Goal: Book appointment/travel/reservation

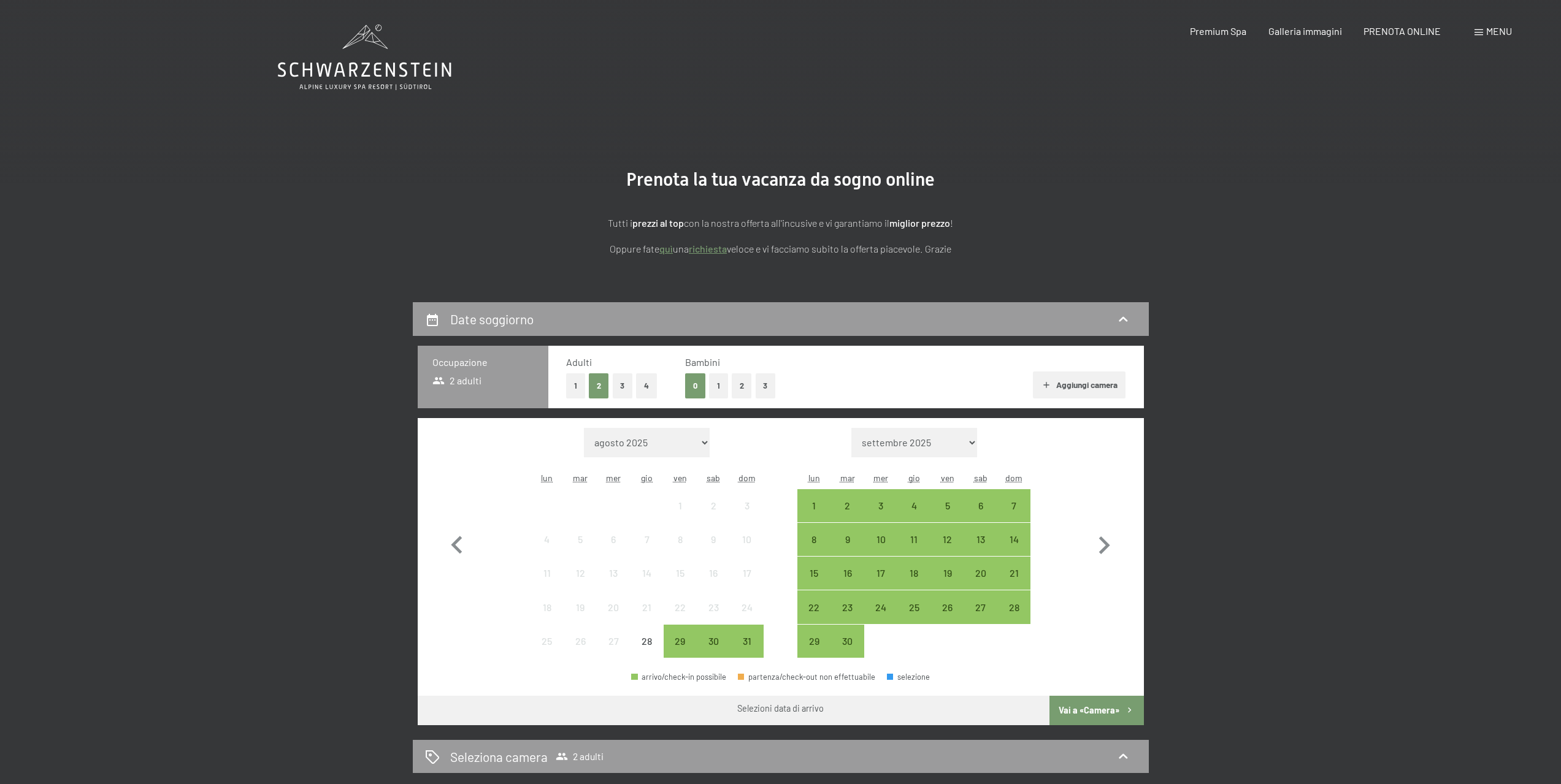
click at [691, 443] on select "agosto 2025 settembre 2025 ottobre 2025 novembre 2025 dicembre 2025 gennaio 202…" at bounding box center [646, 442] width 126 height 29
select select "[DATE]"
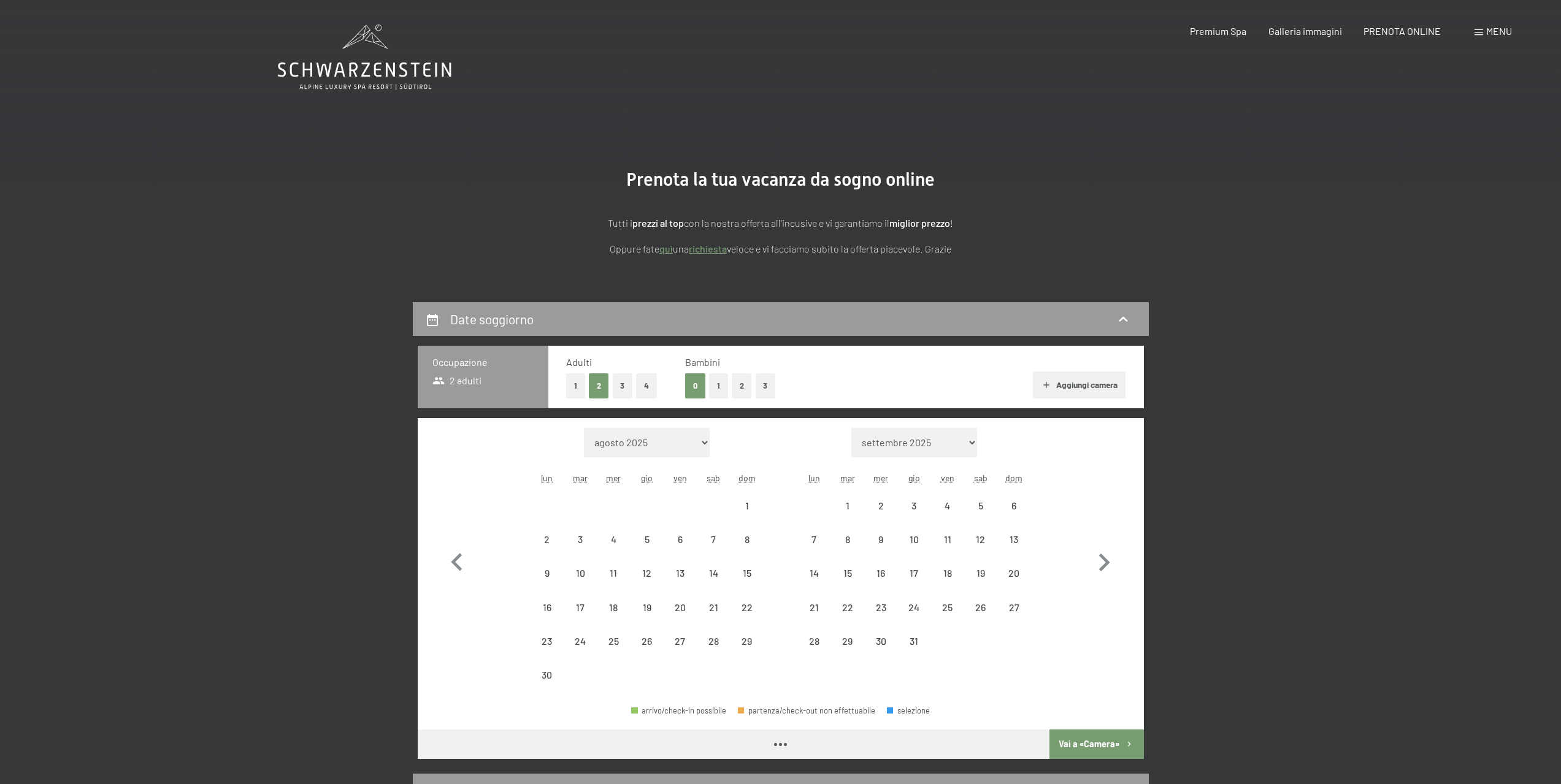
select select "[DATE]"
click at [690, 441] on select "agosto 2025 settembre 2025 ottobre 2025 novembre 2025 dicembre 2025 gennaio 202…" at bounding box center [646, 442] width 126 height 29
select select "[DATE]"
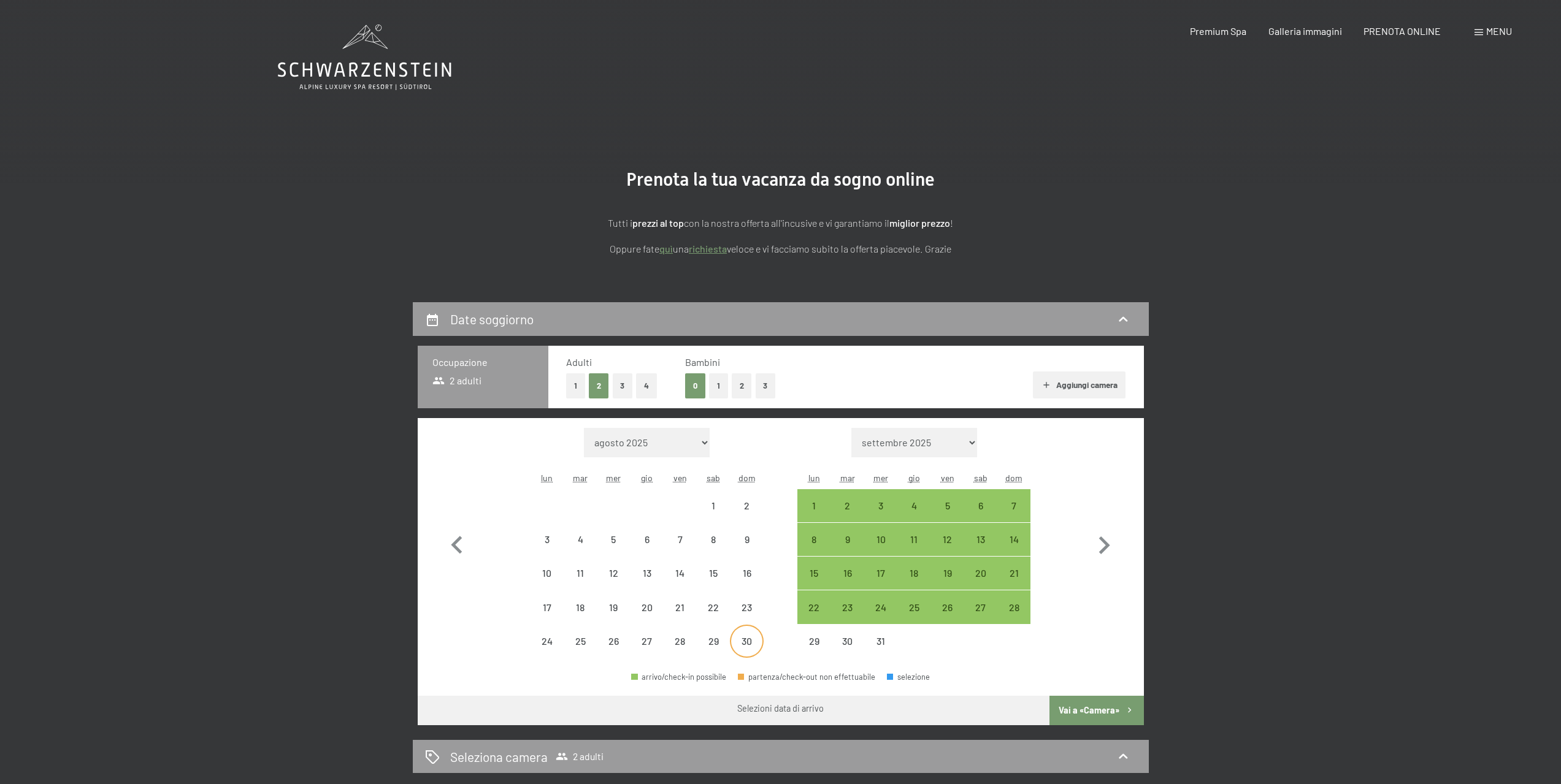
select select "[DATE]"
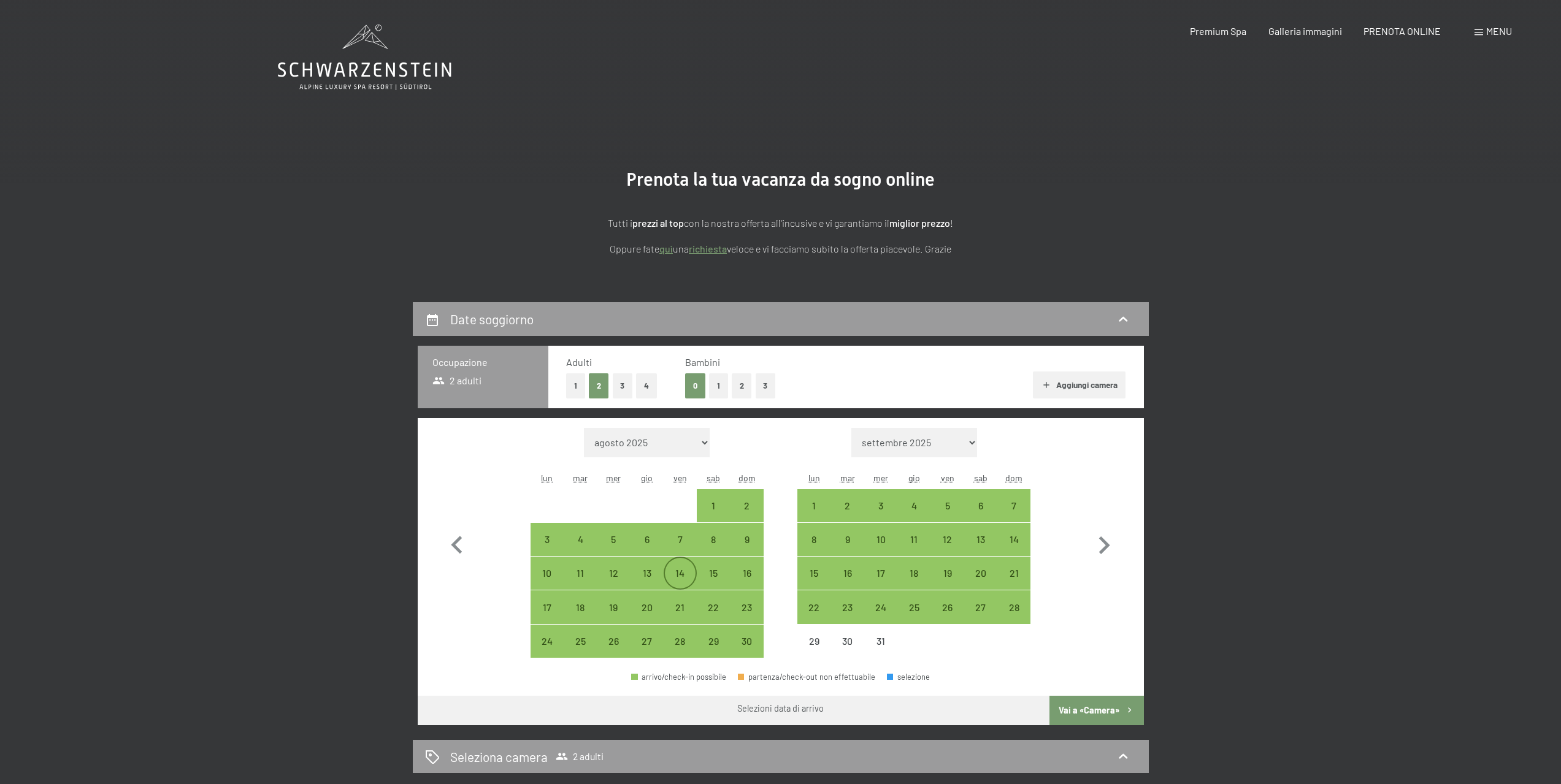
click at [682, 578] on div "14" at bounding box center [680, 584] width 30 height 30
select select "[DATE]"
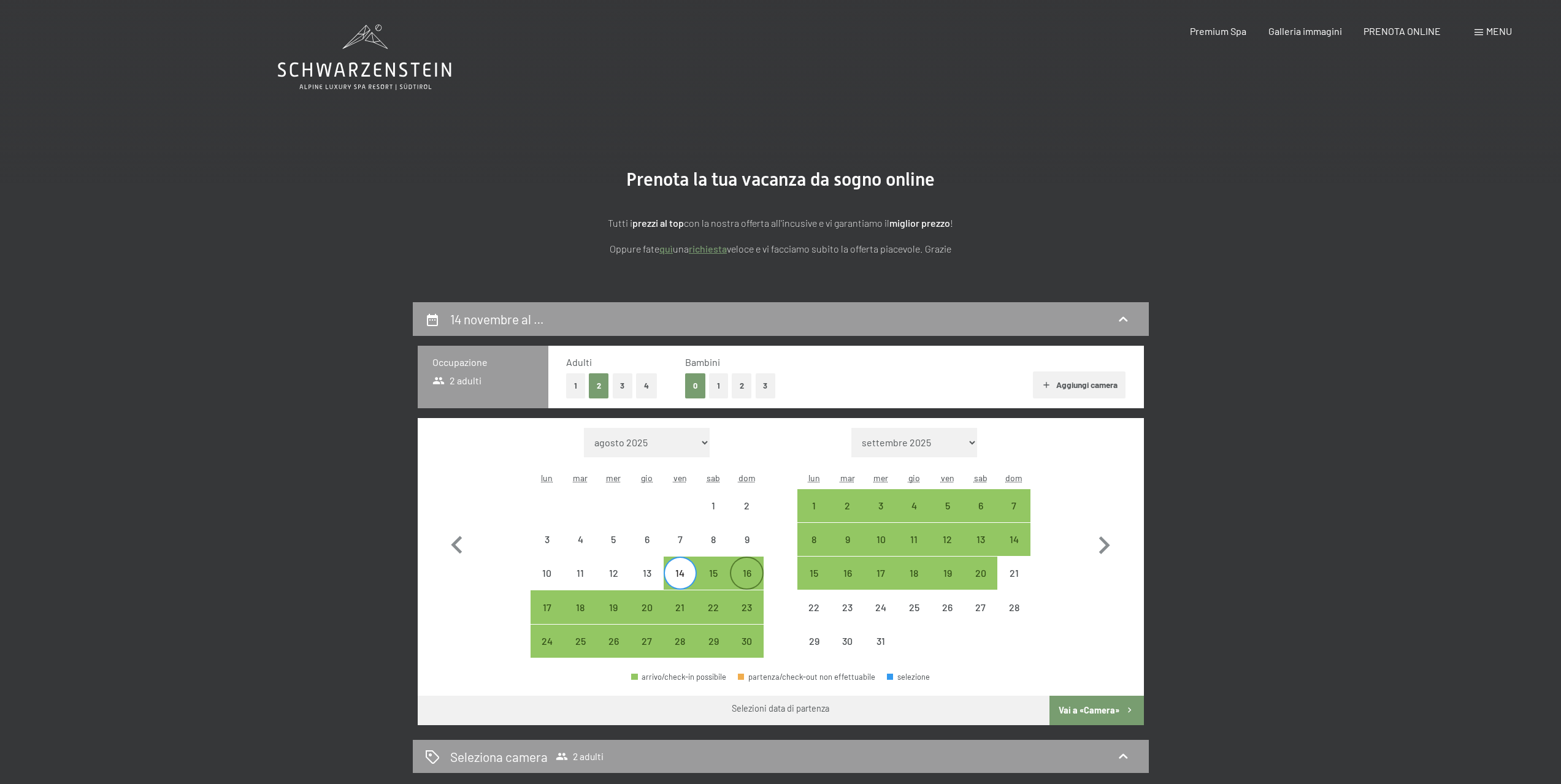
click at [748, 578] on div "16" at bounding box center [746, 584] width 30 height 30
select select "[DATE]"
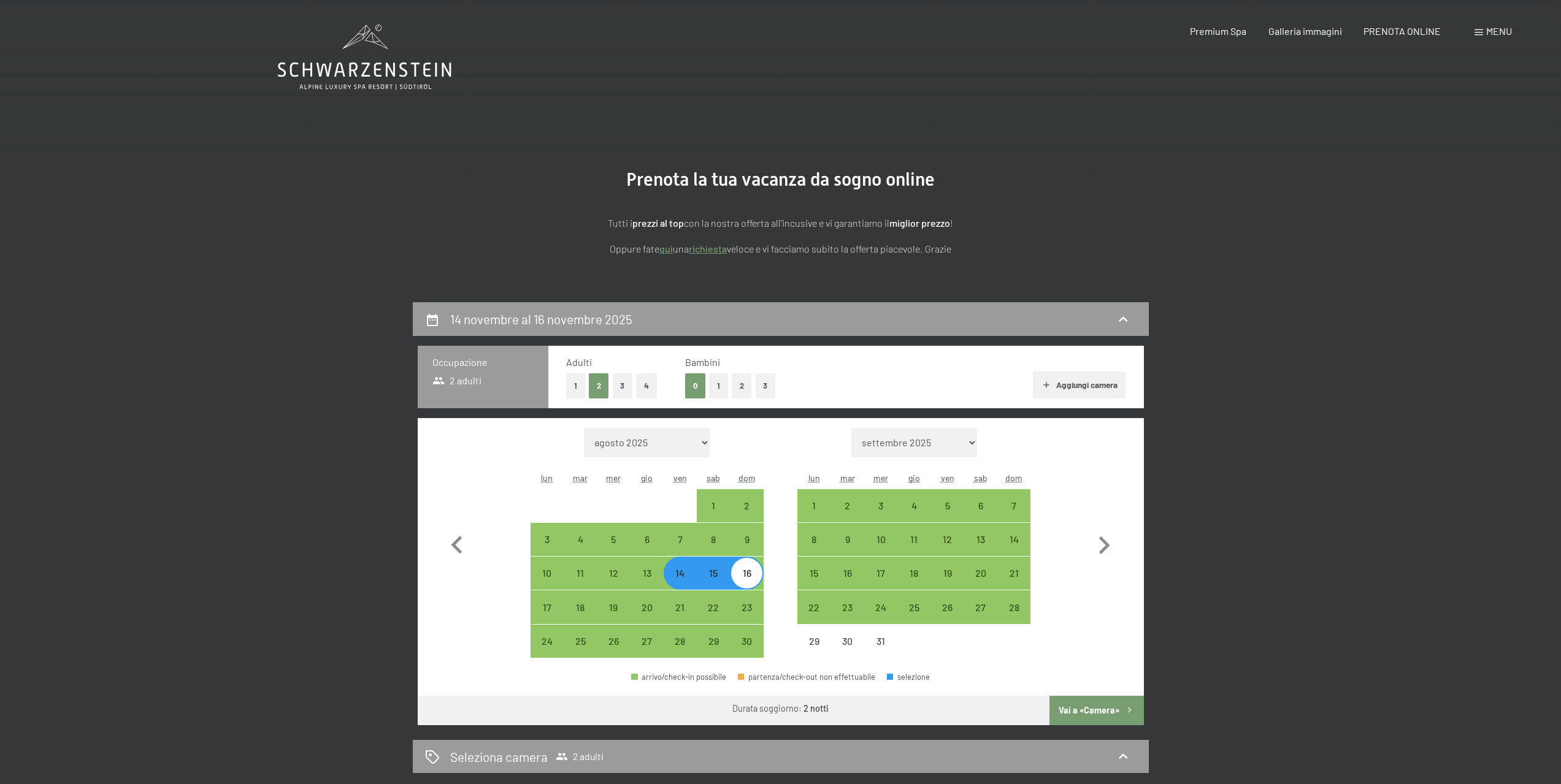
click at [1067, 705] on button "Vai a «Camera»" at bounding box center [1096, 710] width 94 height 29
select select "[DATE]"
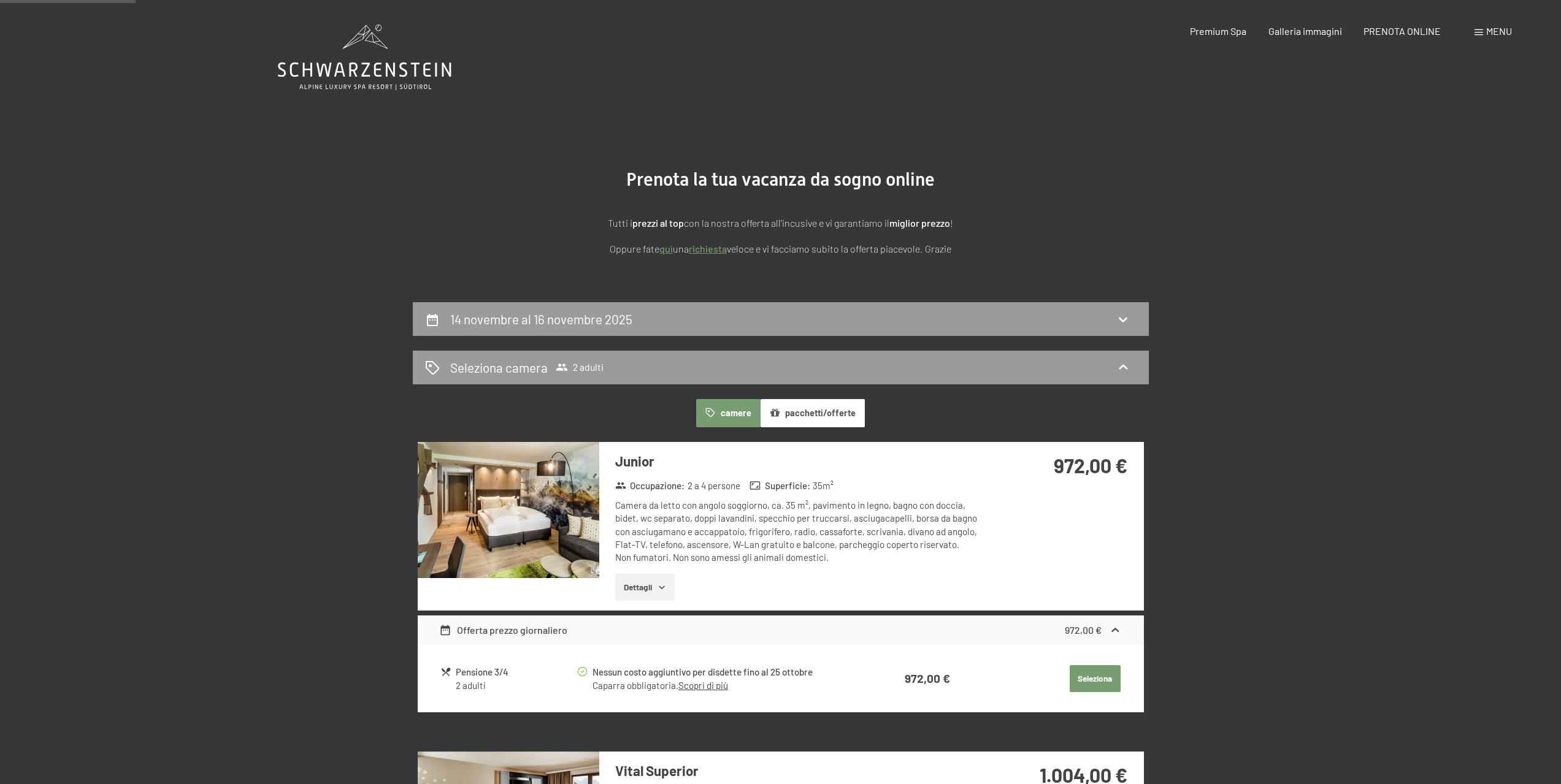
scroll to position [302, 0]
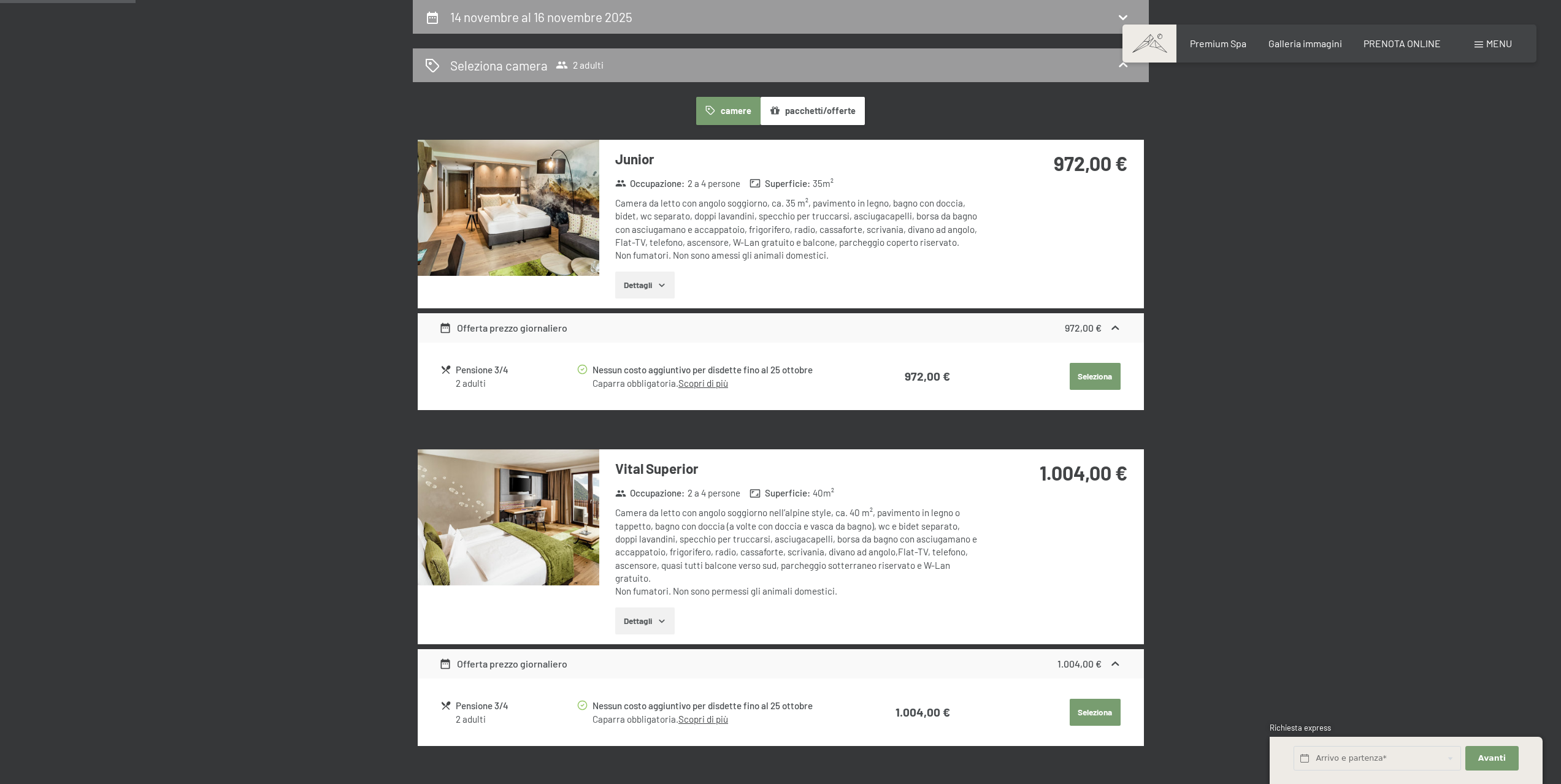
click at [965, 636] on div "Vital Superior Occupazione : 2 a 4 persone Superficie : 40 m² Camera da letto c…" at bounding box center [790, 547] width 382 height 195
